Goal: Book appointment/travel/reservation

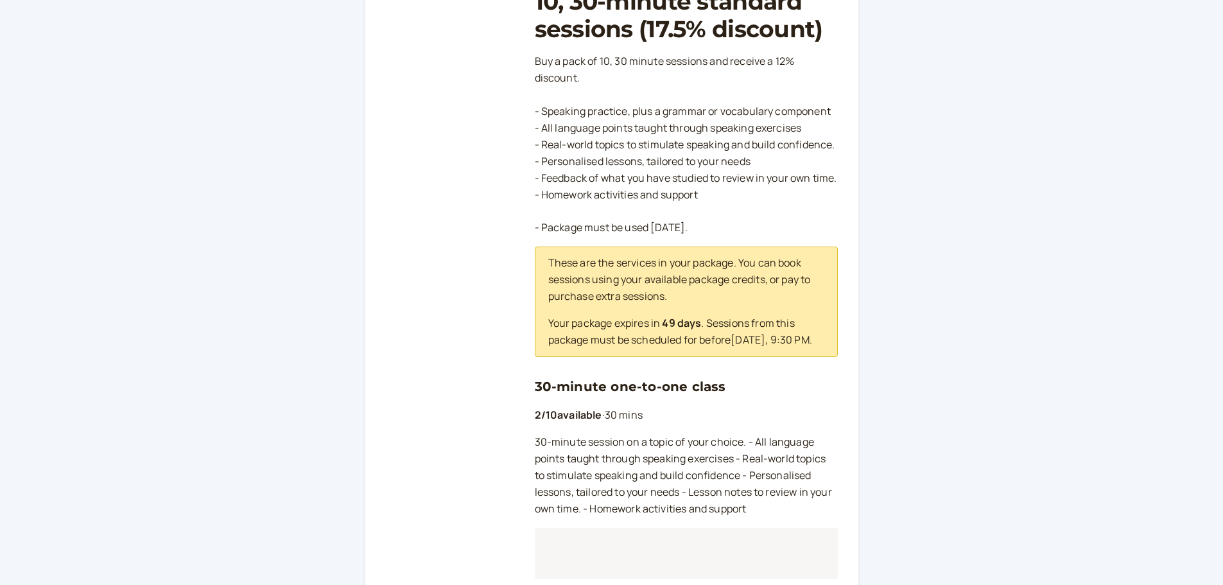
scroll to position [257, 0]
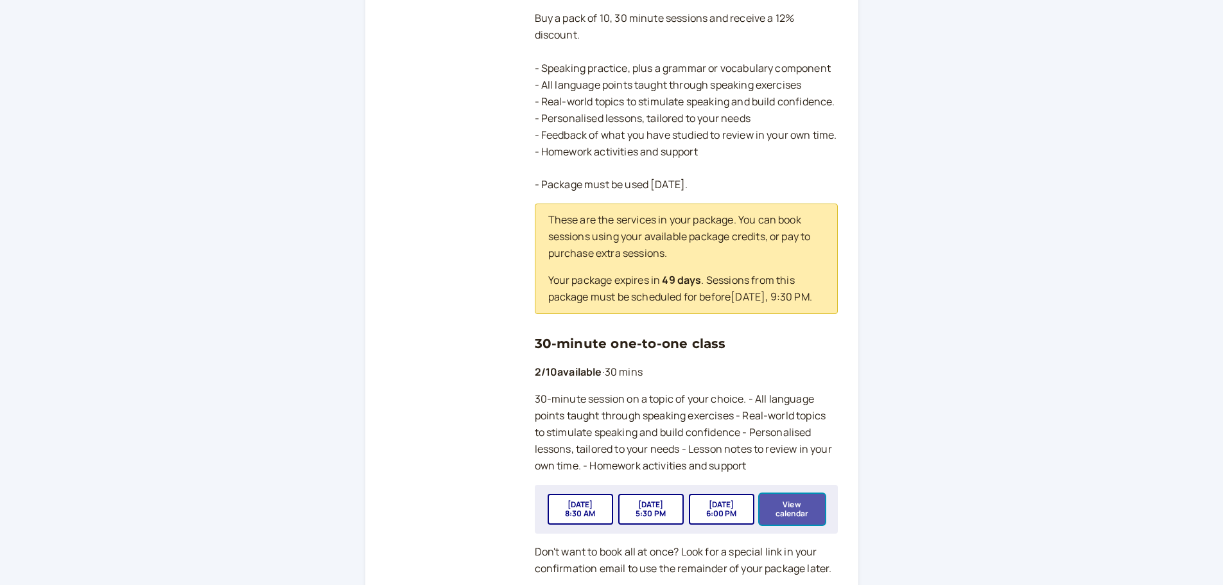
click at [798, 524] on button "View calendar" at bounding box center [791, 509] width 65 height 31
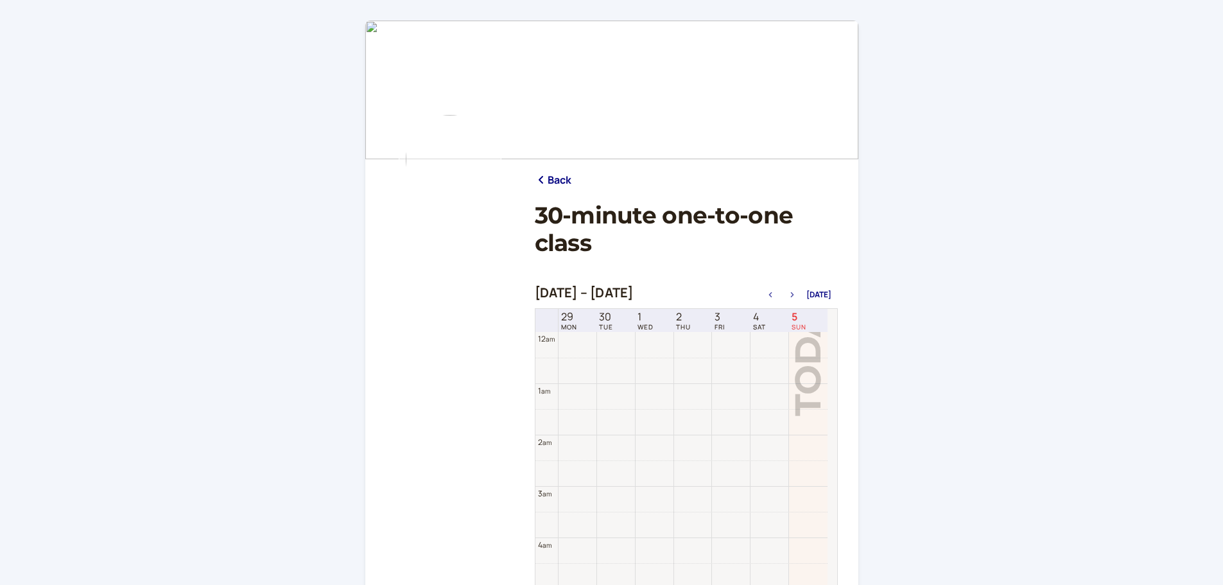
scroll to position [411, 0]
click at [793, 295] on icon "button" at bounding box center [791, 294] width 15 height 5
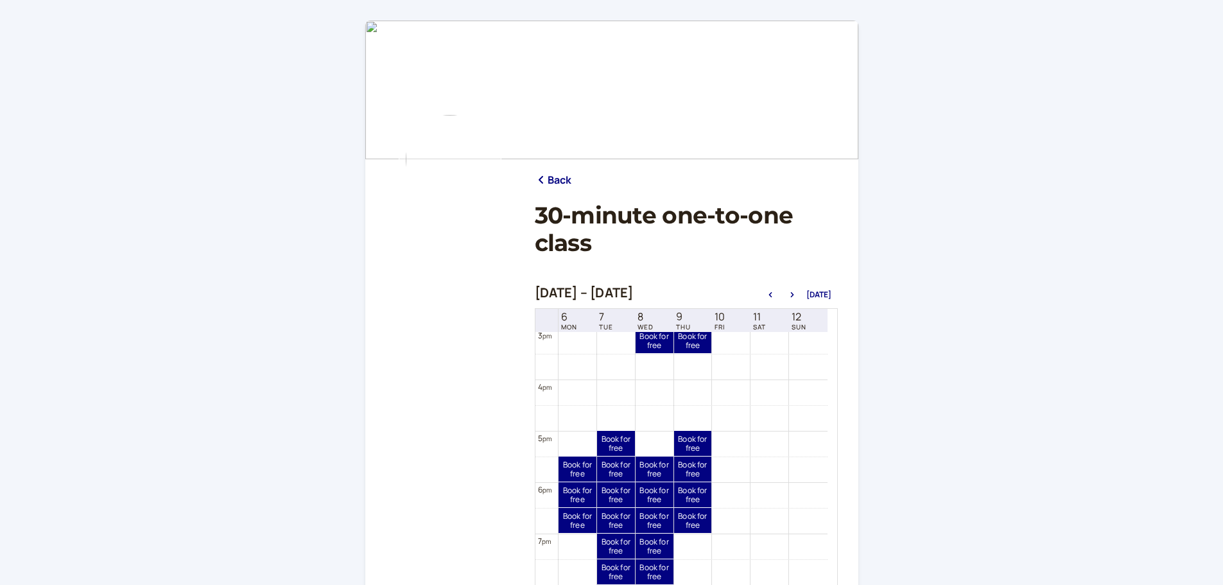
scroll to position [797, 0]
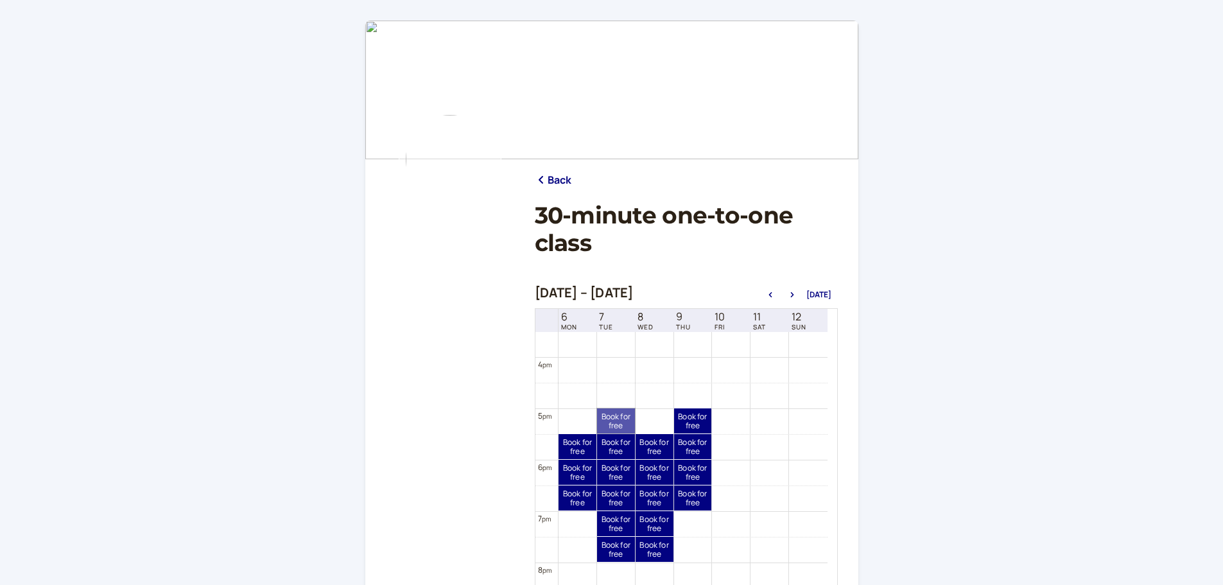
click at [612, 417] on link "Book for free free" at bounding box center [616, 420] width 38 height 25
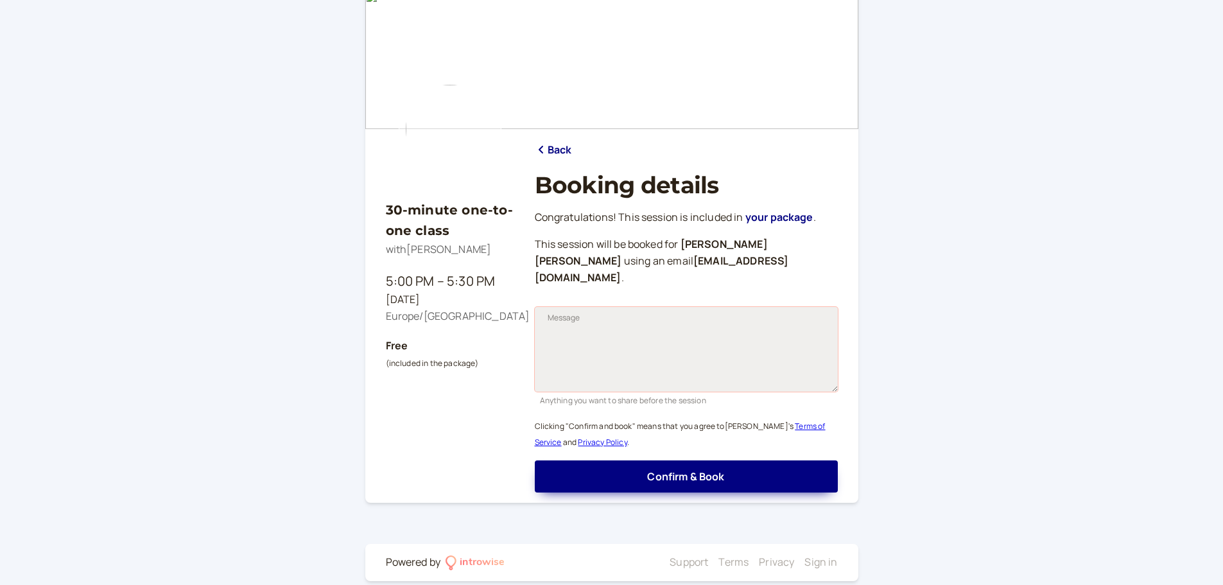
click at [616, 308] on textarea "Message" at bounding box center [686, 349] width 303 height 85
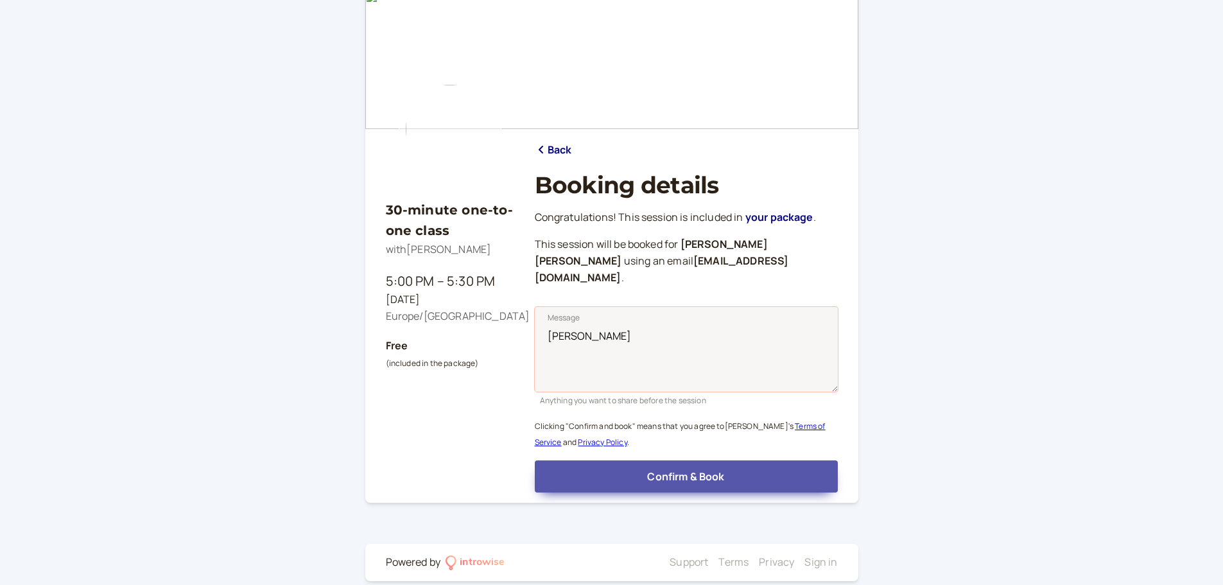
type textarea "[PERSON_NAME]"
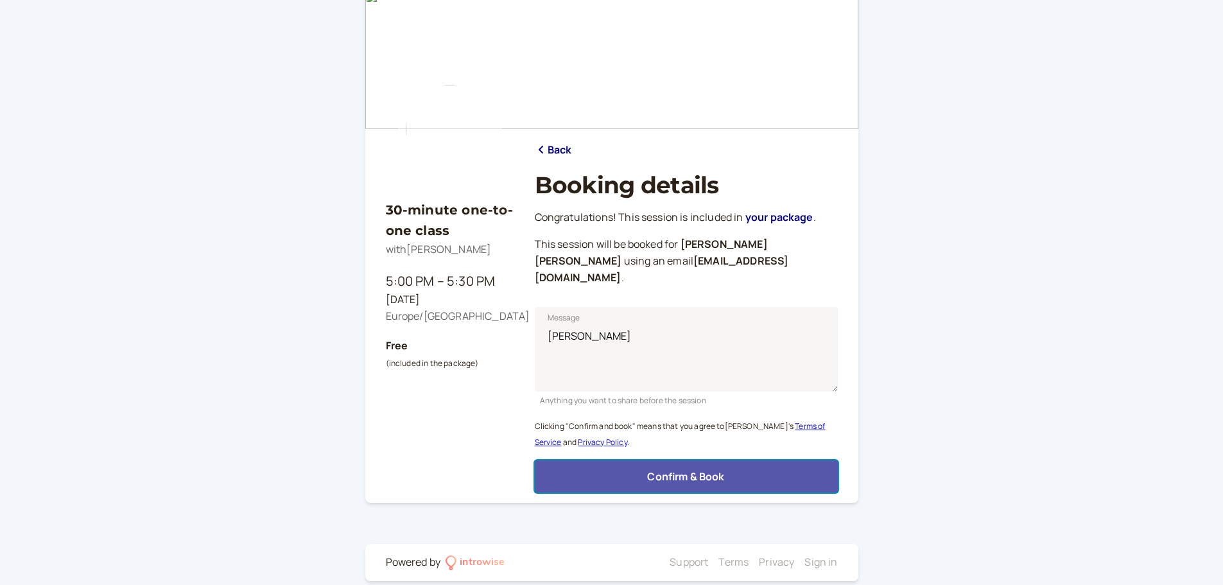
click at [691, 469] on span "Confirm & Book" at bounding box center [685, 476] width 77 height 14
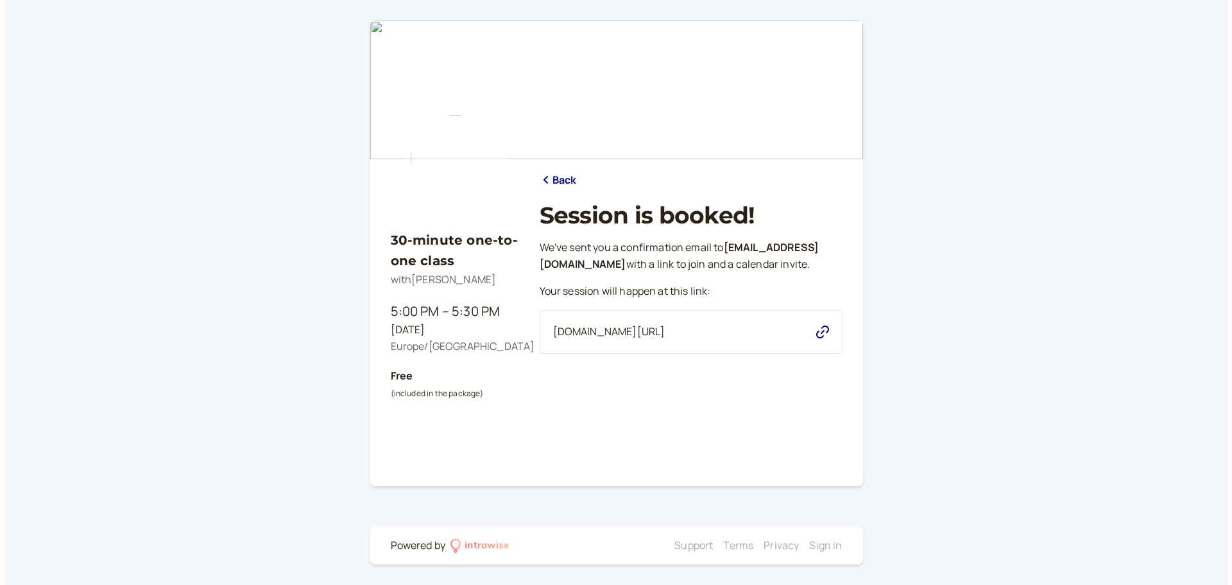
scroll to position [0, 0]
click at [822, 338] on icon "button" at bounding box center [822, 331] width 13 height 13
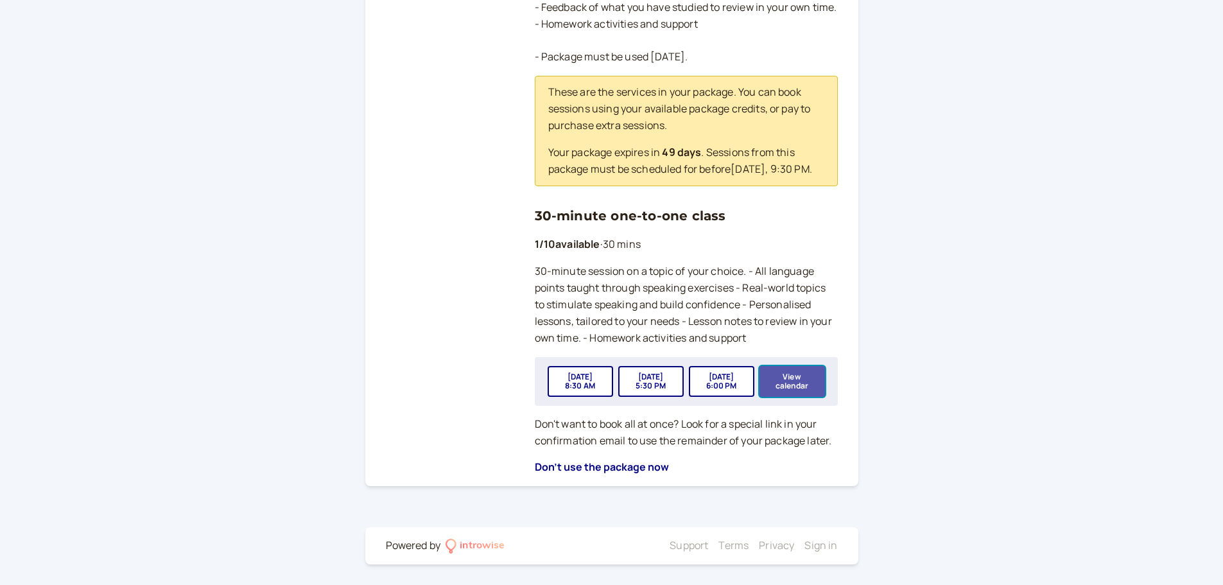
click at [802, 390] on button "View calendar" at bounding box center [791, 381] width 65 height 31
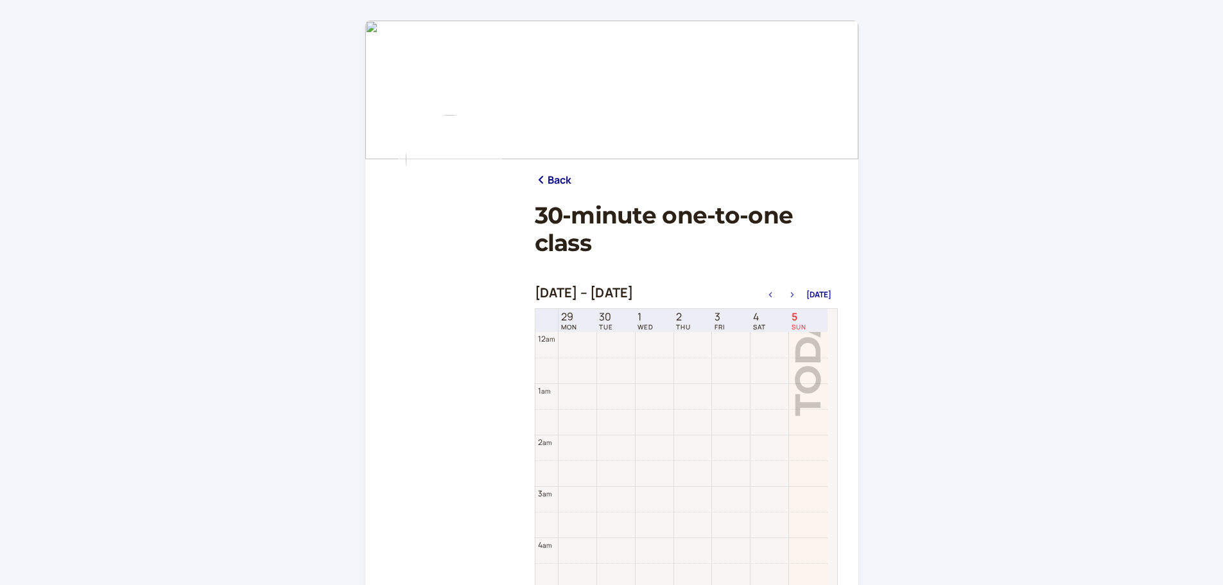
scroll to position [411, 0]
click at [793, 291] on button "button" at bounding box center [791, 294] width 15 height 9
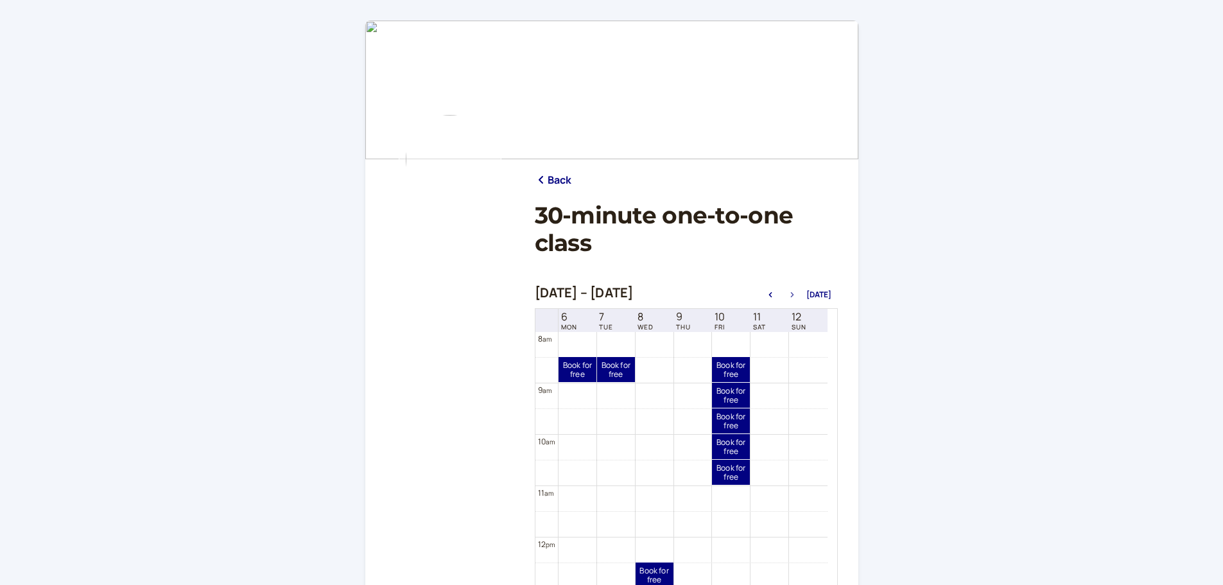
click at [793, 296] on icon "button" at bounding box center [791, 294] width 15 height 5
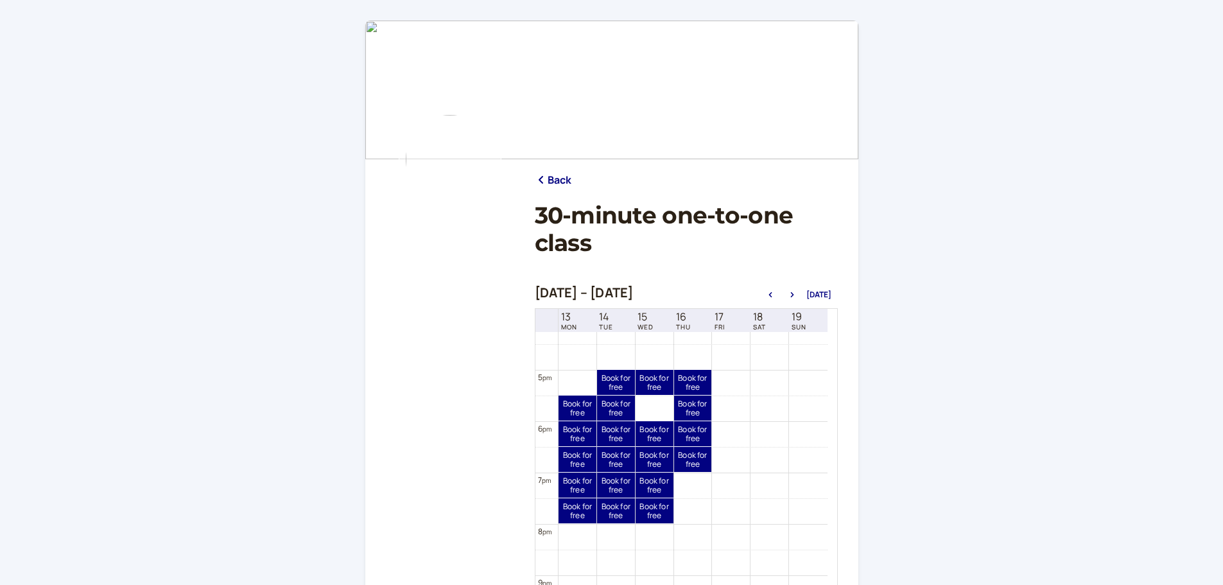
scroll to position [847, 0]
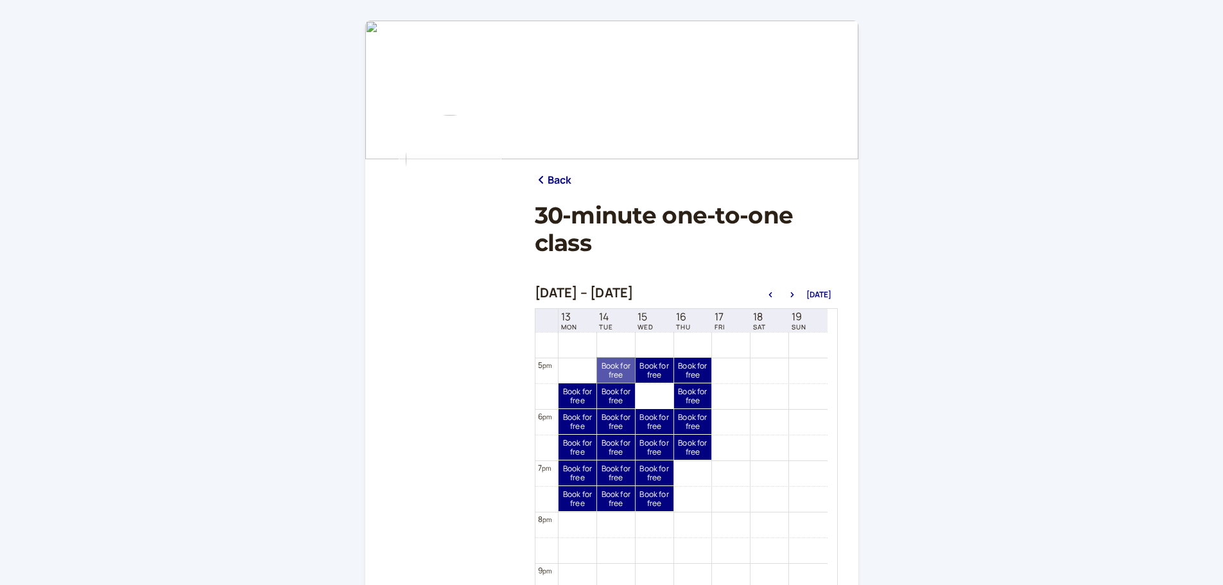
click at [611, 368] on link "Book for free free" at bounding box center [616, 370] width 38 height 25
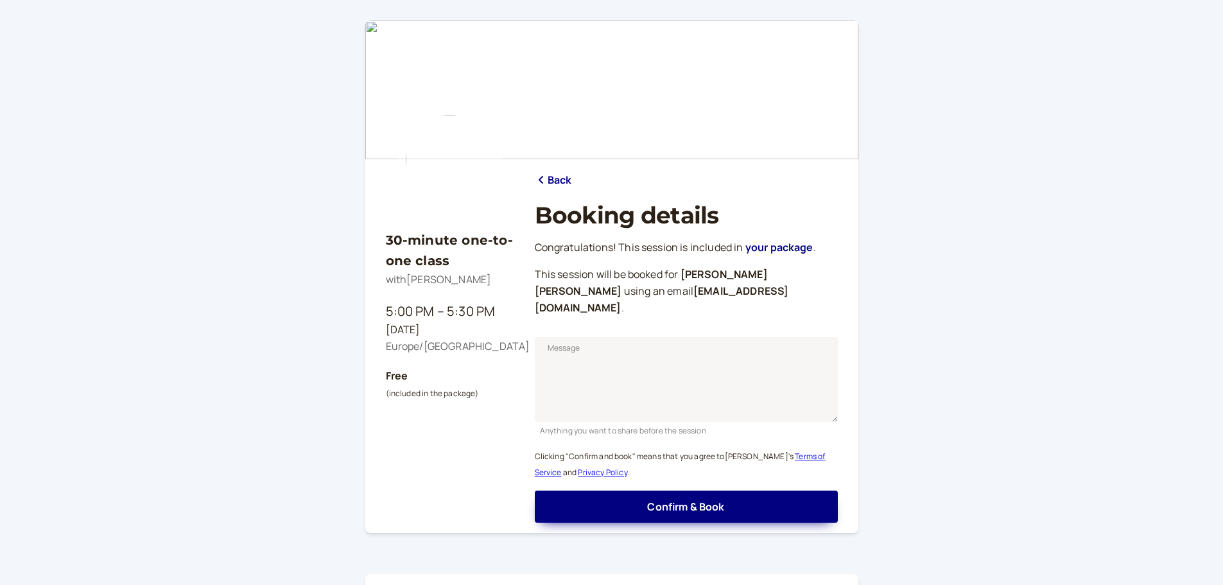
scroll to position [30, 0]
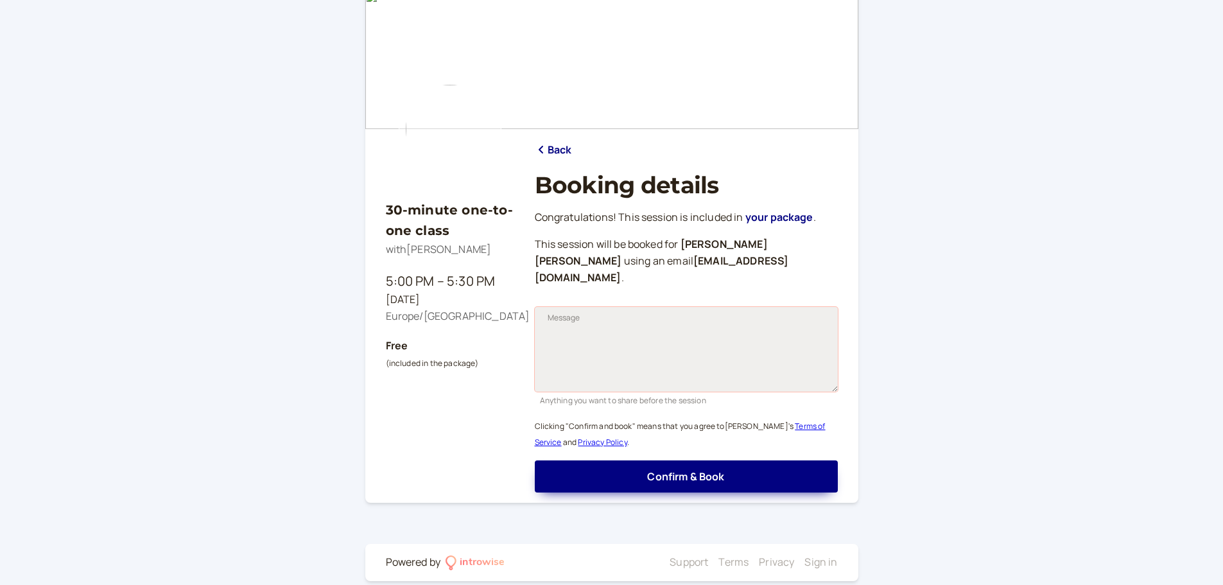
click at [590, 307] on textarea "Message" at bounding box center [686, 349] width 303 height 85
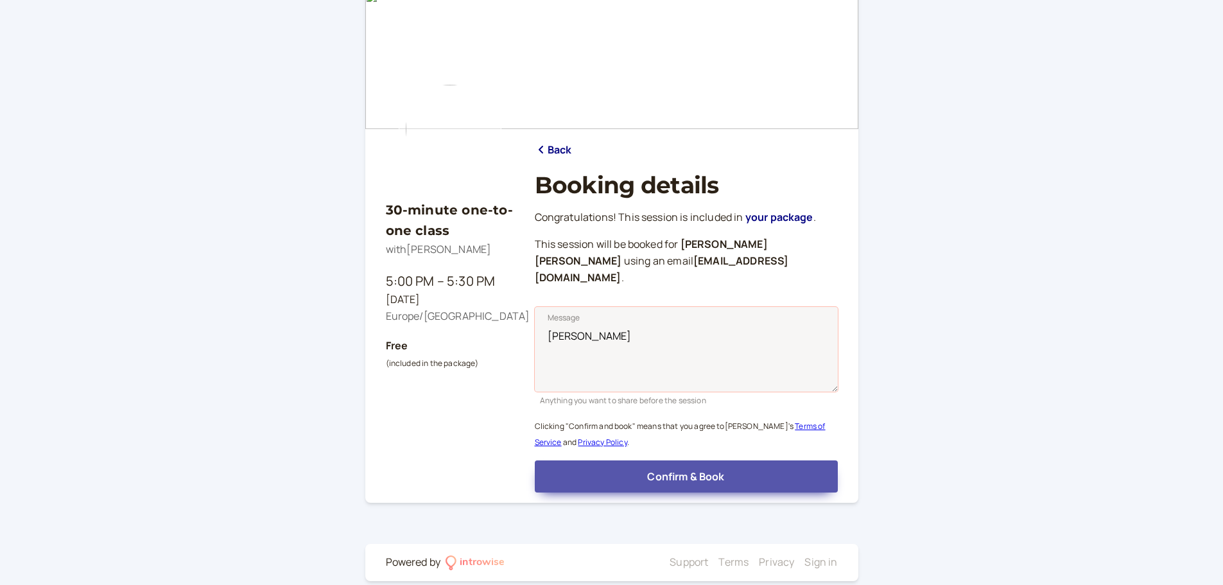
type textarea "[PERSON_NAME]"
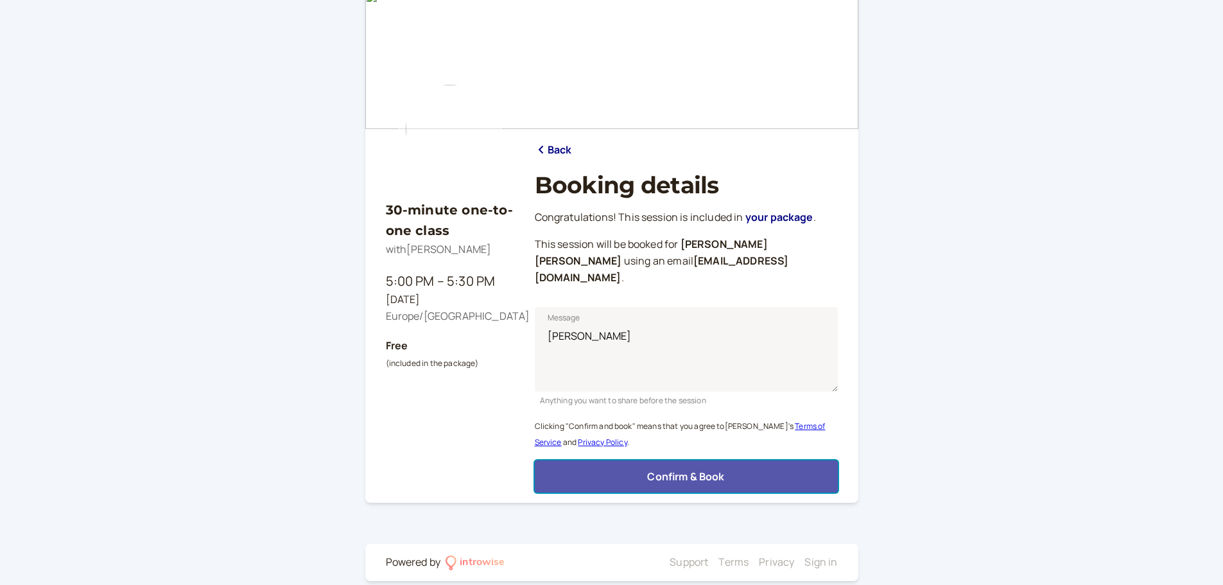
click at [686, 469] on span "Confirm & Book" at bounding box center [685, 476] width 77 height 14
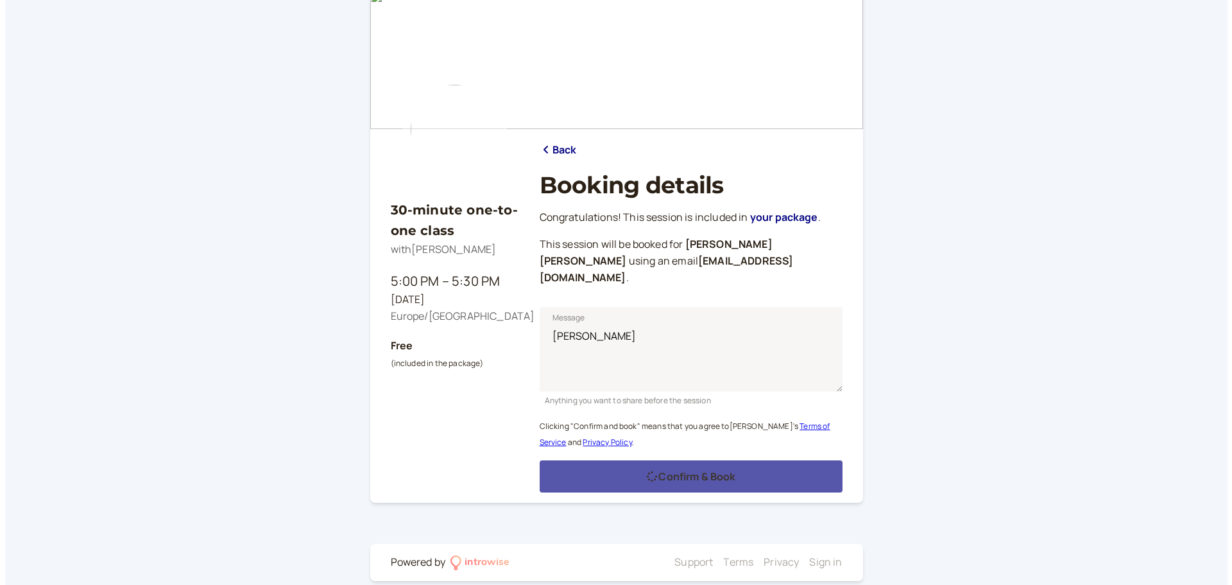
scroll to position [0, 0]
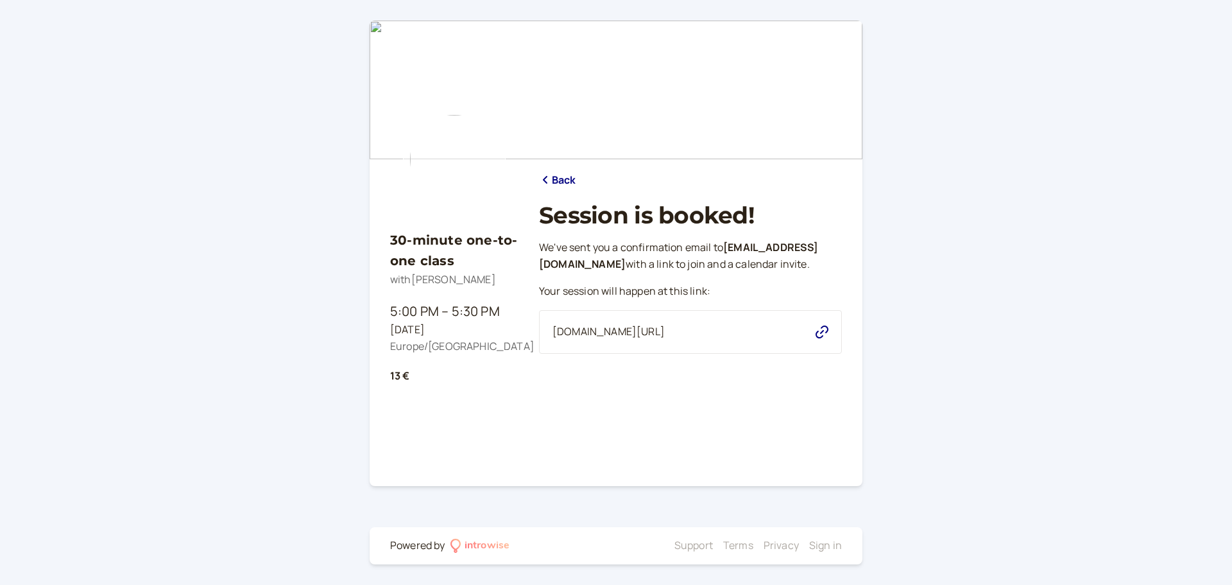
click at [819, 338] on icon "button" at bounding box center [822, 331] width 13 height 13
